Goal: Task Accomplishment & Management: Manage account settings

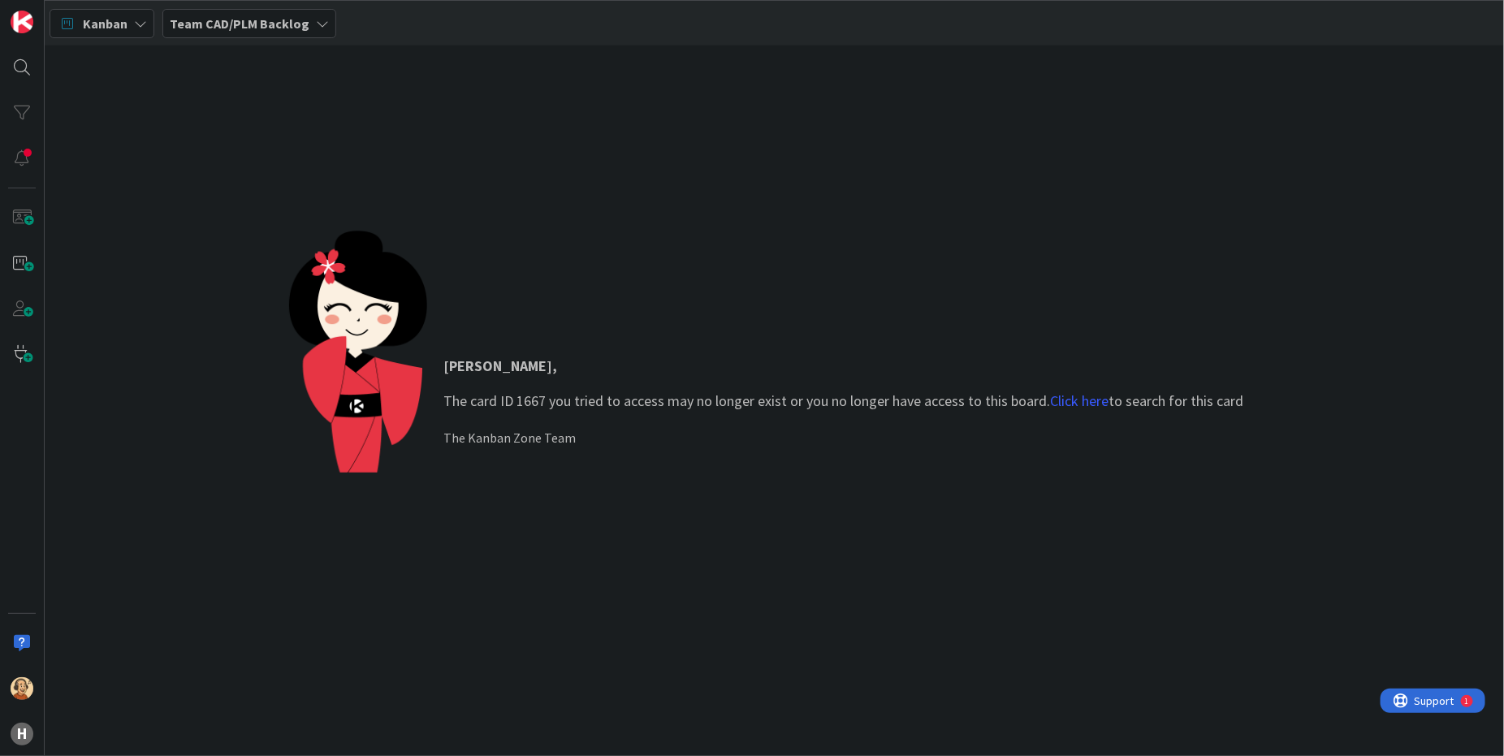
click at [867, 554] on div "Richard , The card ID 1667 you tried to access may no longer exist or you no lo…" at bounding box center [774, 401] width 971 height 341
click at [276, 24] on b "Team CAD/PLM Backlog" at bounding box center [240, 23] width 140 height 16
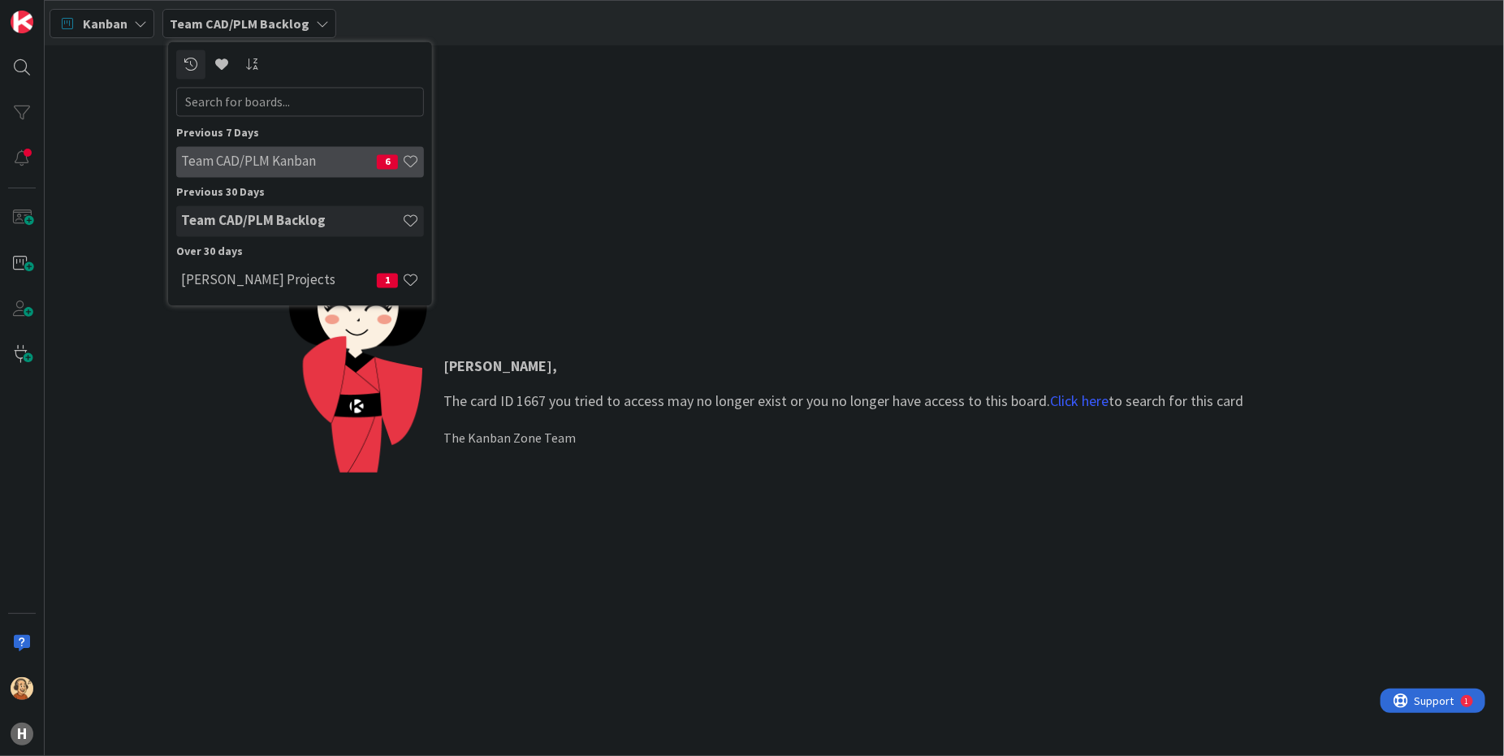
click at [297, 162] on h4 "Team CAD/PLM Kanban" at bounding box center [279, 162] width 196 height 16
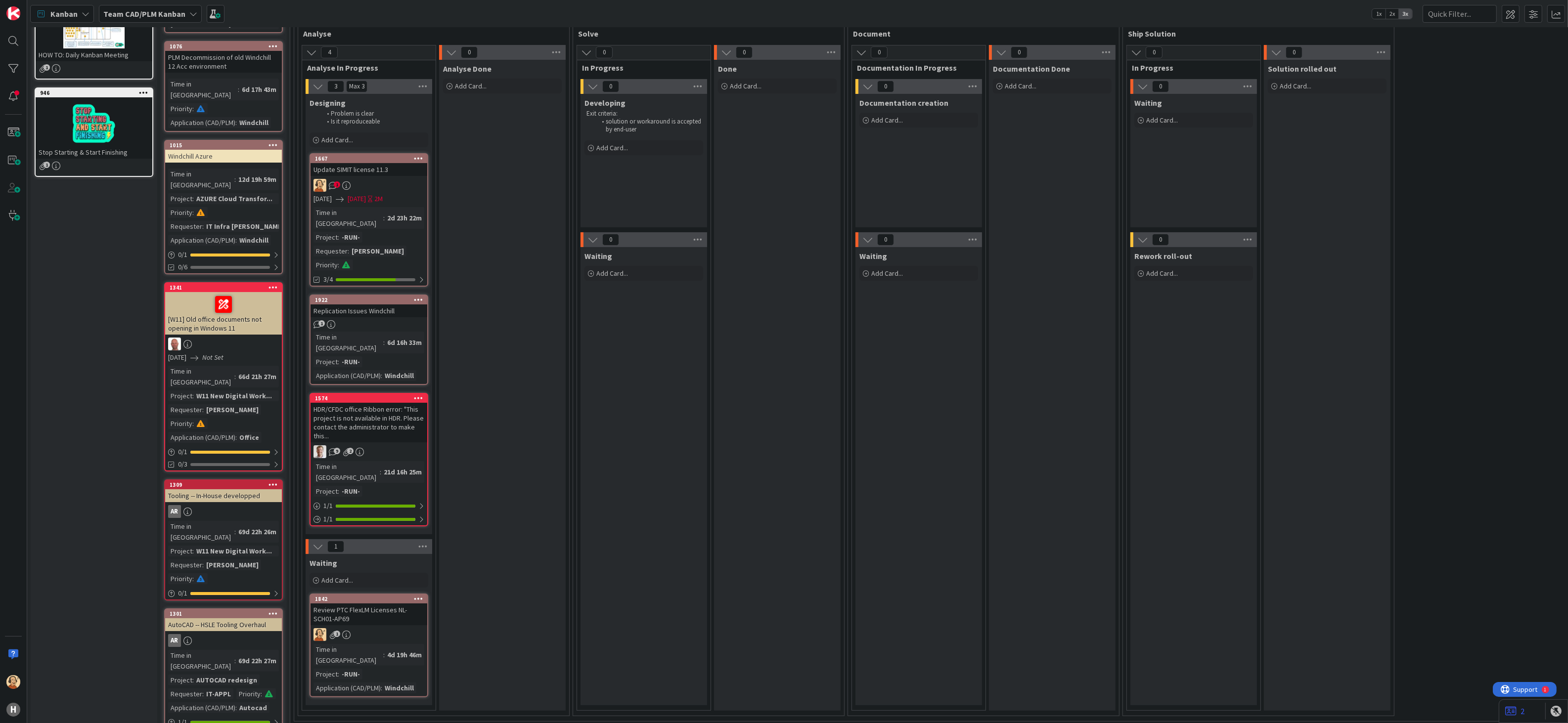
scroll to position [62, 0]
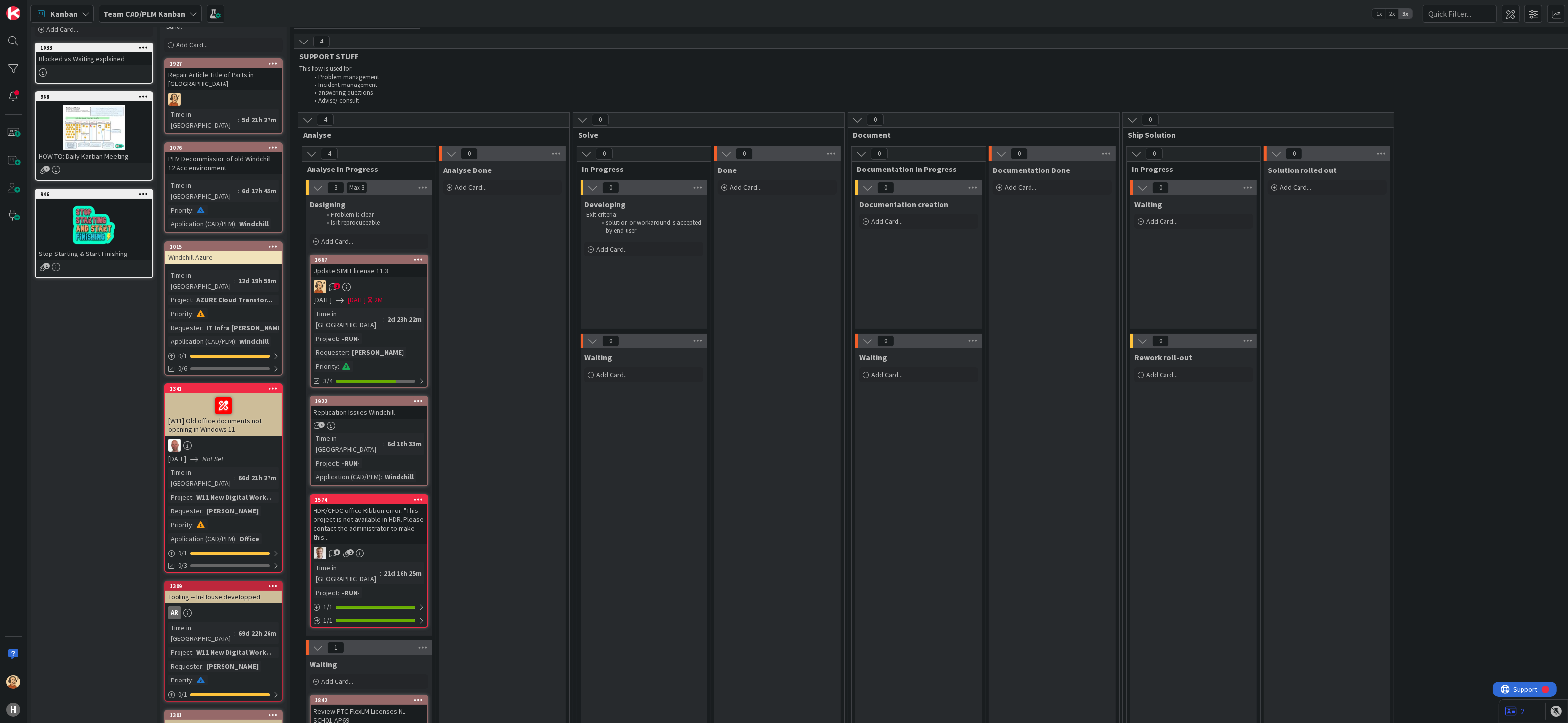
click at [381, 295] on link "1667 Update SIMIT license 11.3 1 07/11/2025 08/31/2025 2M Time in Column : 2d 2…" at bounding box center [369, 321] width 119 height 133
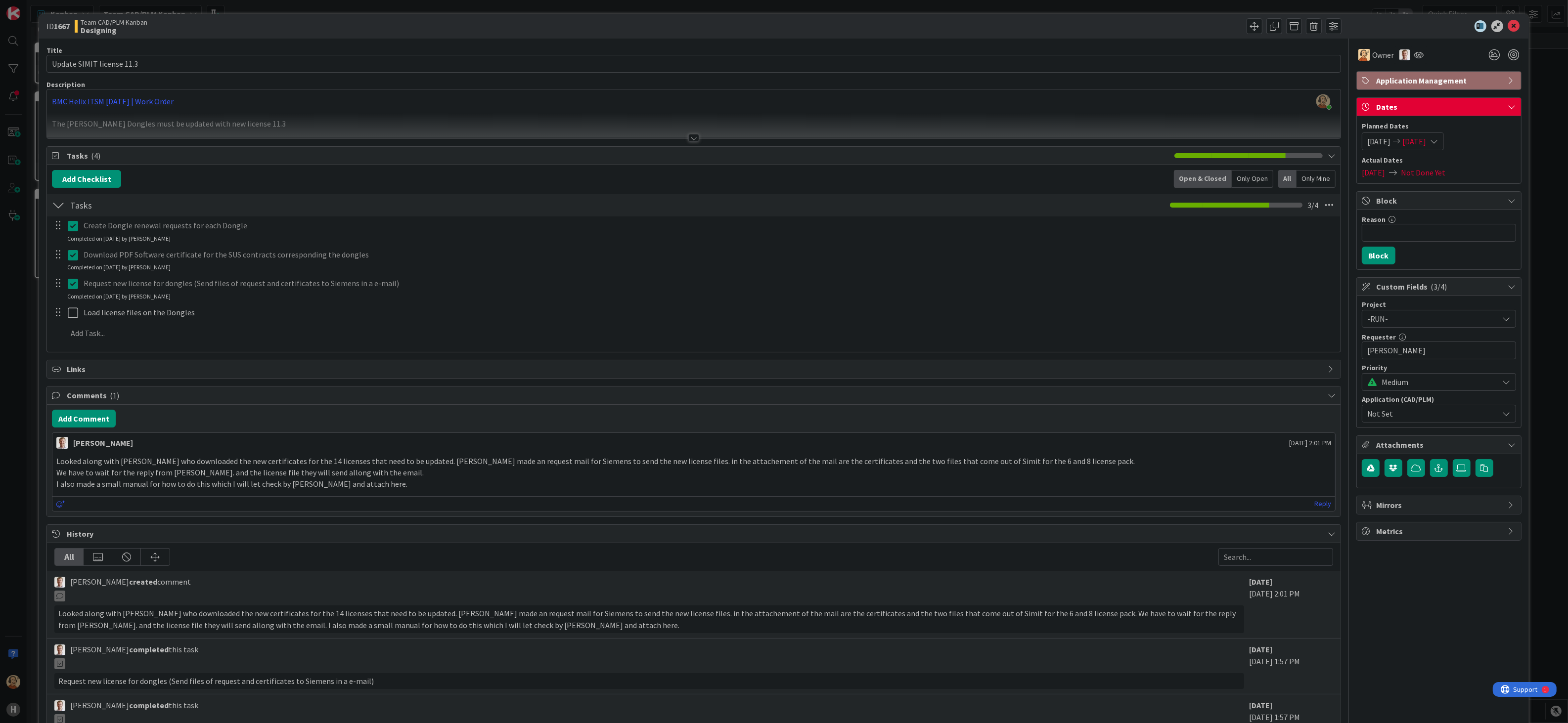
click at [915, 142] on div "07/11/2025 08/31/2025" at bounding box center [1402, 141] width 82 height 18
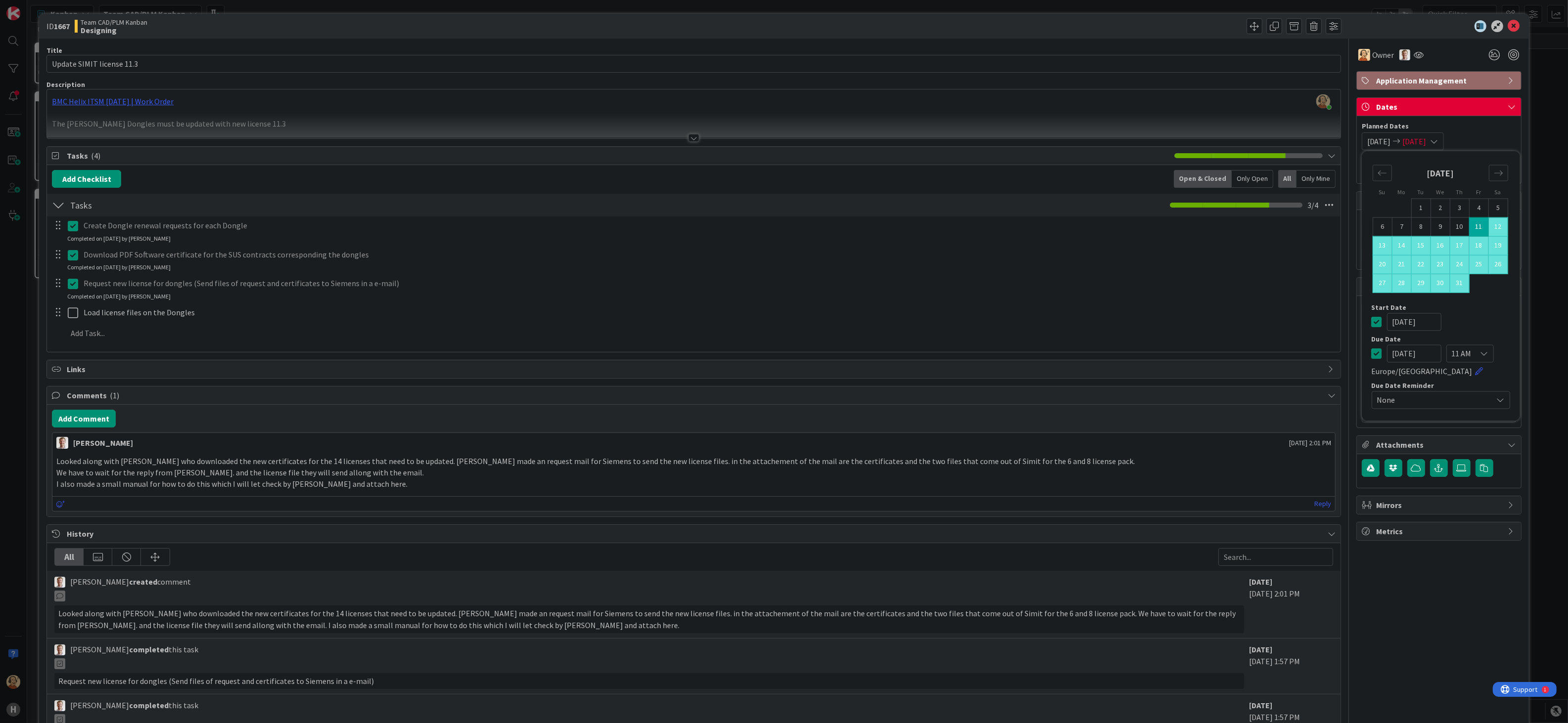
click at [915, 357] on input "[DATE]" at bounding box center [1414, 354] width 54 height 18
drag, startPoint x: 1387, startPoint y: 354, endPoint x: 1393, endPoint y: 357, distance: 6.7
click at [915, 357] on input "[DATE]" at bounding box center [1414, 354] width 54 height 18
type input "09/31/2025"
click at [915, 340] on div "ID 1667 Team CAD/PLM Kanban Designing Title 25 / 128 Update SIMIT license 11.3 …" at bounding box center [784, 362] width 1568 height 723
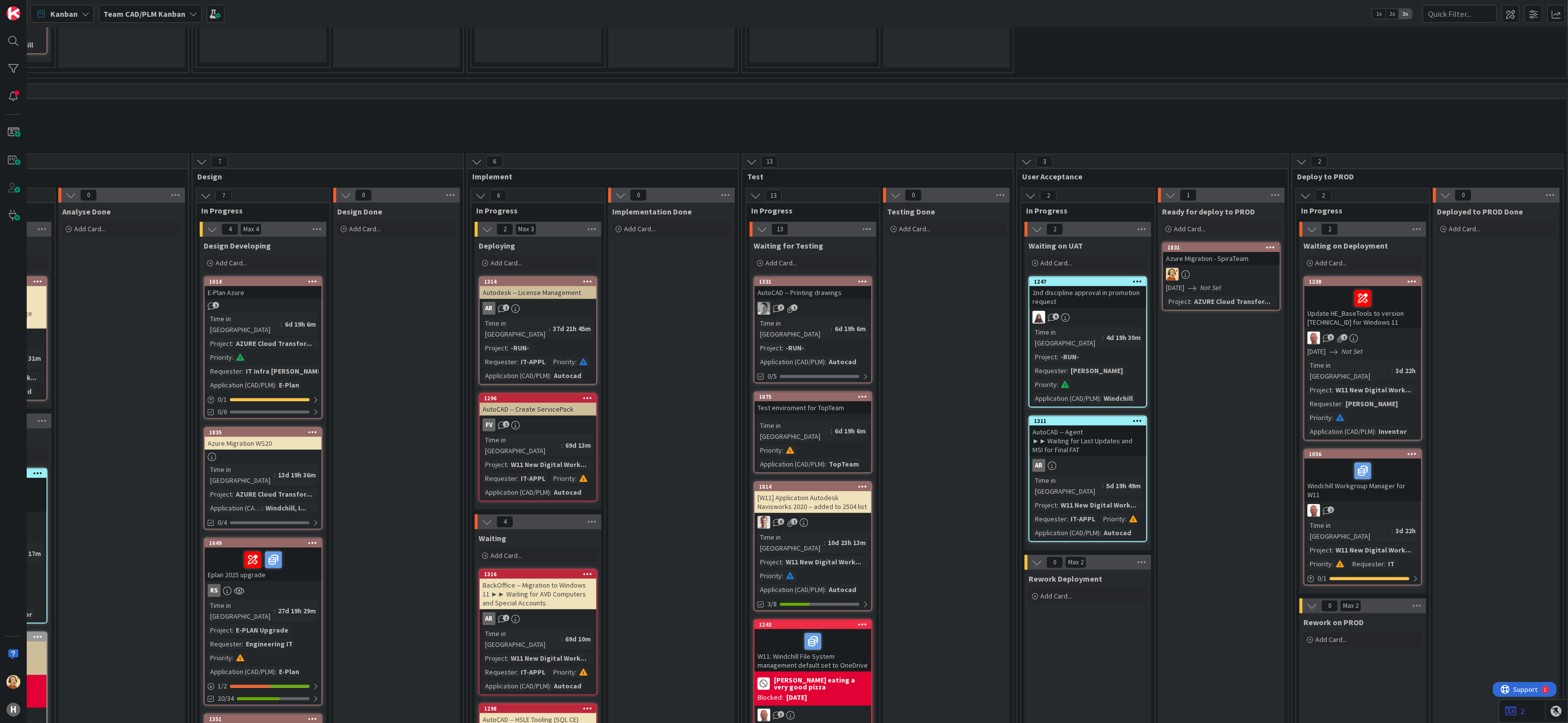
scroll to position [935, 381]
